Goal: Use online tool/utility: Utilize a website feature to perform a specific function

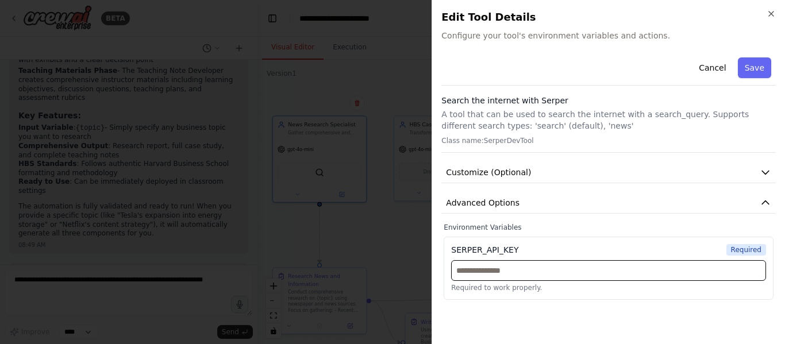
click at [545, 267] on input "text" at bounding box center [608, 270] width 315 height 21
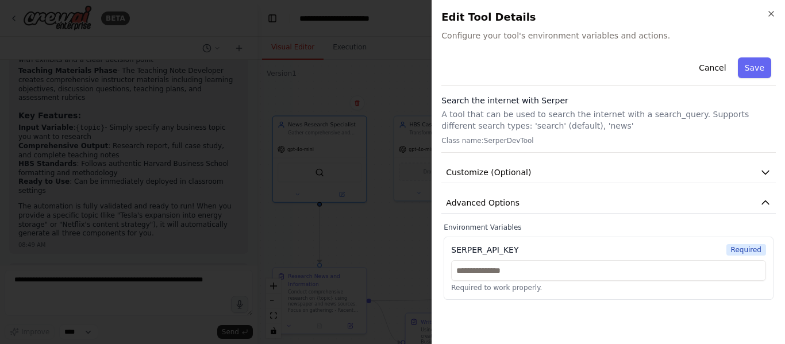
click at [504, 248] on div "SERPER_API_KEY" at bounding box center [484, 249] width 67 height 11
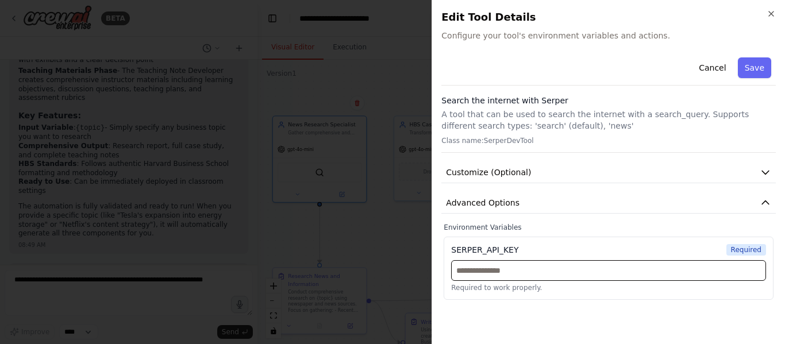
click at [511, 276] on input "text" at bounding box center [608, 270] width 315 height 21
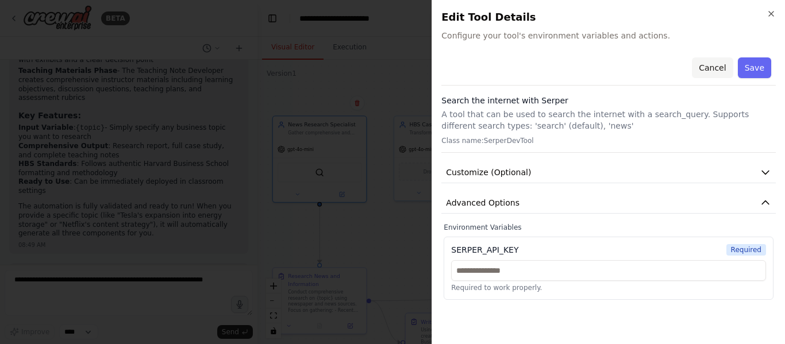
click at [719, 68] on button "Cancel" at bounding box center [712, 67] width 41 height 21
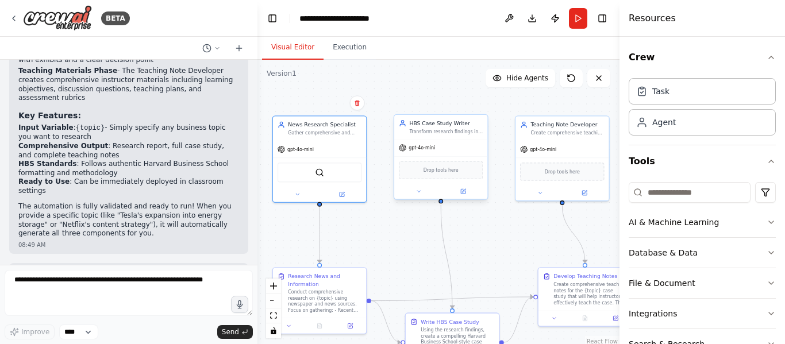
click at [471, 147] on div "gpt-4o-mini" at bounding box center [440, 148] width 93 height 17
click at [453, 180] on div "Drop tools here" at bounding box center [440, 170] width 93 height 28
click at [434, 186] on div at bounding box center [440, 191] width 93 height 15
click at [421, 202] on div ".deletable-edge-delete-btn { width: 20px; height: 20px; border: 0px solid #ffff…" at bounding box center [438, 203] width 362 height 287
click at [428, 174] on span "Drop tools here" at bounding box center [440, 170] width 35 height 7
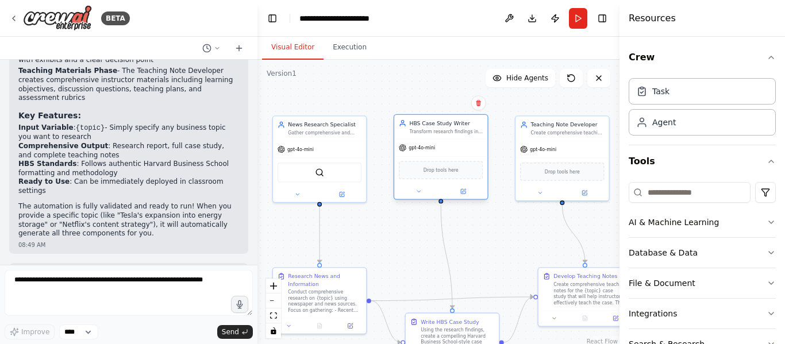
click at [458, 148] on div "gpt-4o-mini" at bounding box center [440, 148] width 93 height 17
click at [467, 172] on div "Drop tools here" at bounding box center [441, 170] width 84 height 18
click at [535, 169] on div "Drop tools here" at bounding box center [562, 170] width 84 height 18
click at [550, 180] on div "Drop tools here" at bounding box center [561, 170] width 93 height 28
click at [708, 102] on div "Task" at bounding box center [702, 91] width 147 height 26
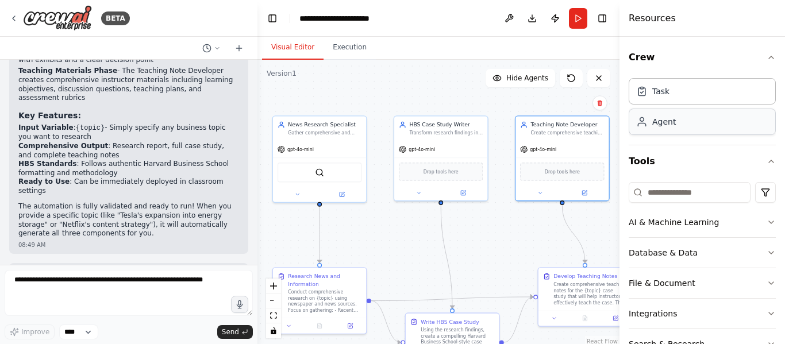
click at [700, 133] on div "Agent" at bounding box center [702, 122] width 147 height 26
click at [681, 121] on div "Agent" at bounding box center [702, 122] width 147 height 26
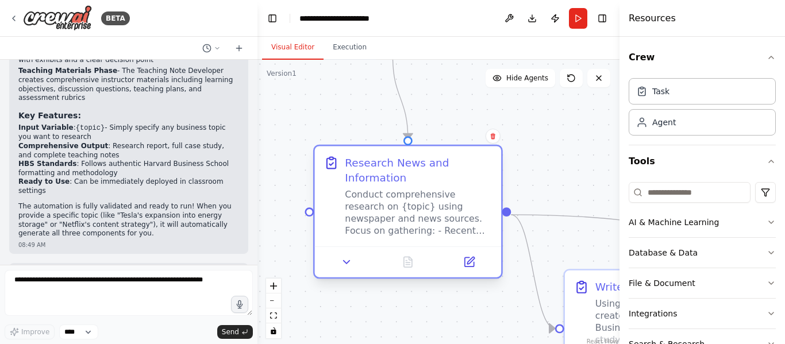
drag, startPoint x: 407, startPoint y: 247, endPoint x: 420, endPoint y: 215, distance: 34.8
click at [420, 215] on div "Conduct comprehensive research on {topic} using newspaper and news sources. Foc…" at bounding box center [418, 212] width 147 height 48
click at [413, 220] on div "Conduct comprehensive research on {topic} using newspaper and news sources. Foc…" at bounding box center [418, 212] width 147 height 48
click at [356, 265] on button at bounding box center [347, 262] width 52 height 18
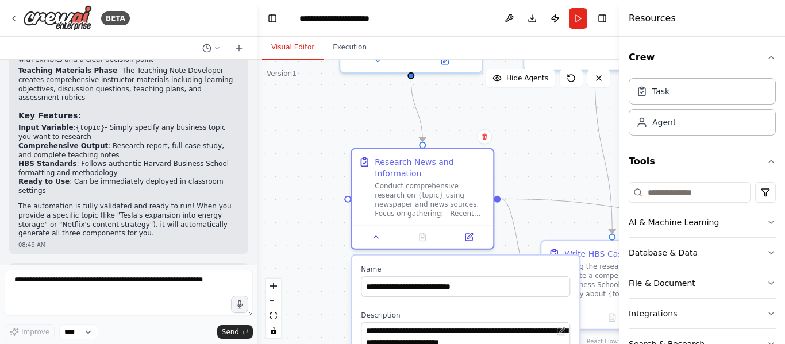
drag, startPoint x: 419, startPoint y: 128, endPoint x: 441, endPoint y: 101, distance: 34.7
click at [441, 101] on div ".deletable-edge-delete-btn { width: 20px; height: 20px; border: 0px solid #ffff…" at bounding box center [438, 203] width 362 height 287
click at [471, 249] on div "**********" at bounding box center [422, 199] width 144 height 102
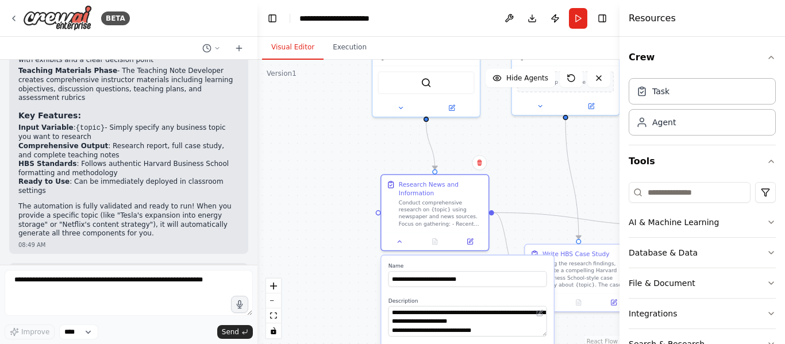
click at [476, 298] on label "Description" at bounding box center [467, 301] width 159 height 7
click at [766, 60] on icon "button" at bounding box center [770, 57] width 9 height 9
